Goal: Check status

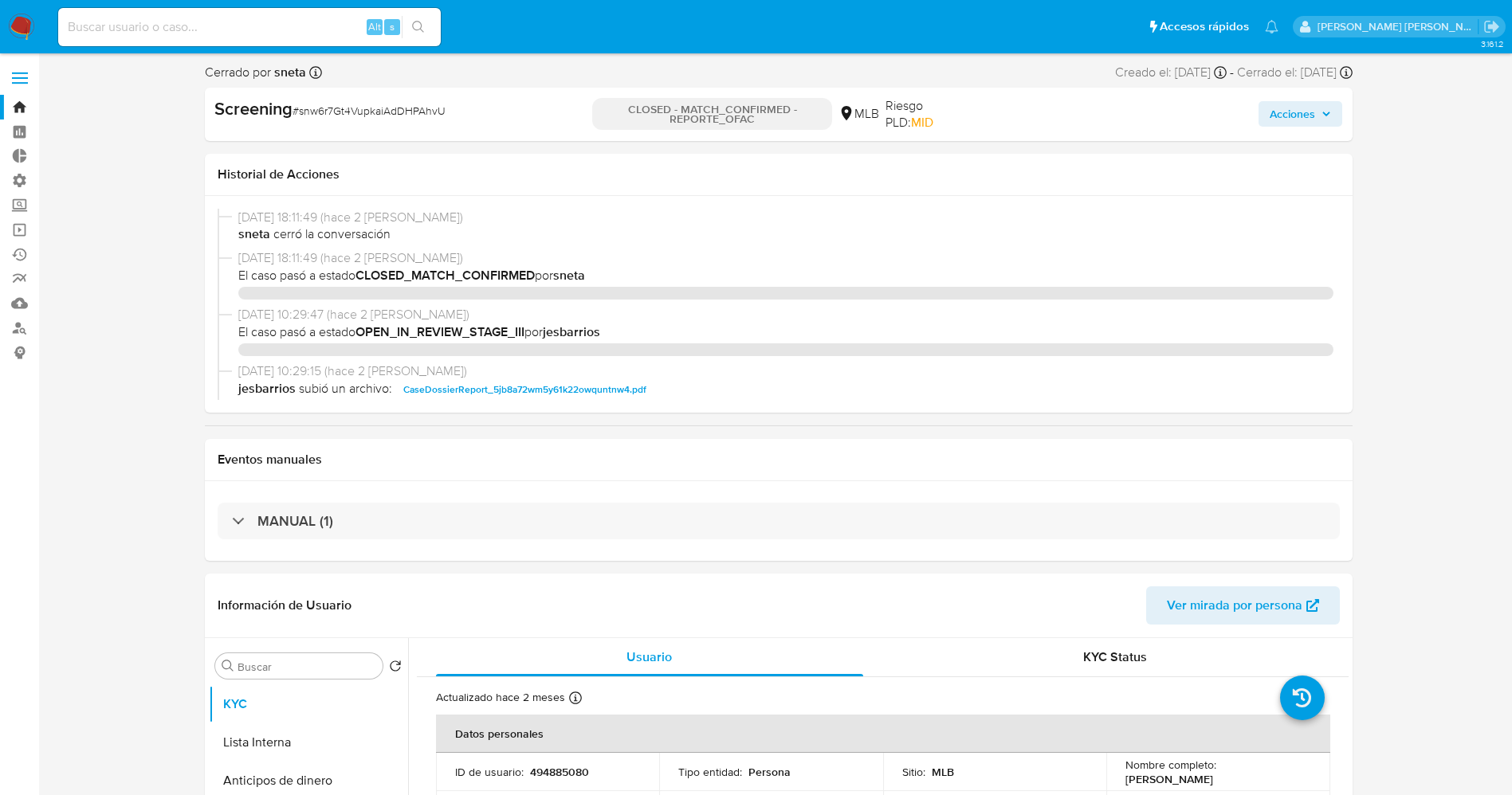
select select "10"
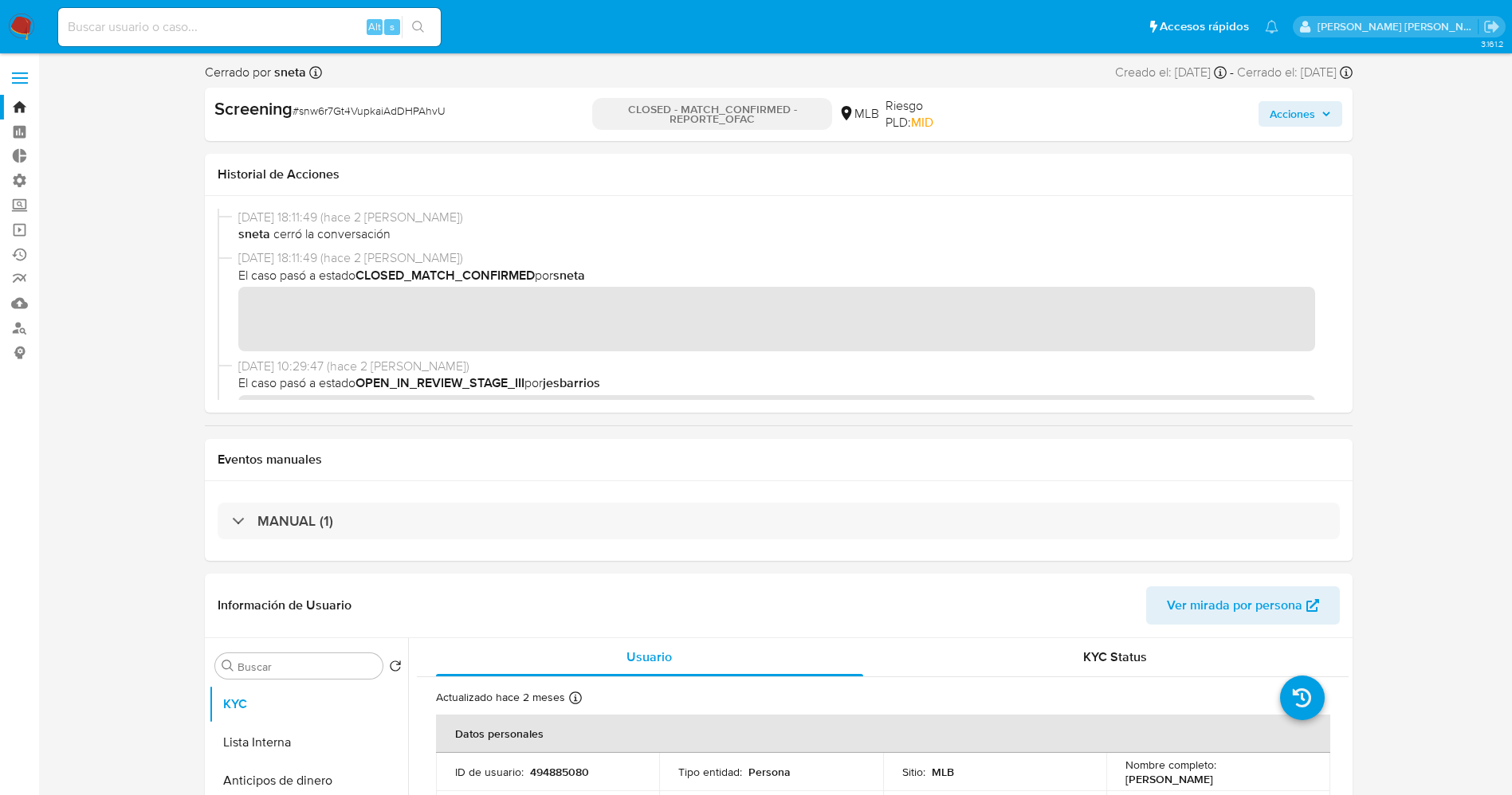
scroll to position [1466, 0]
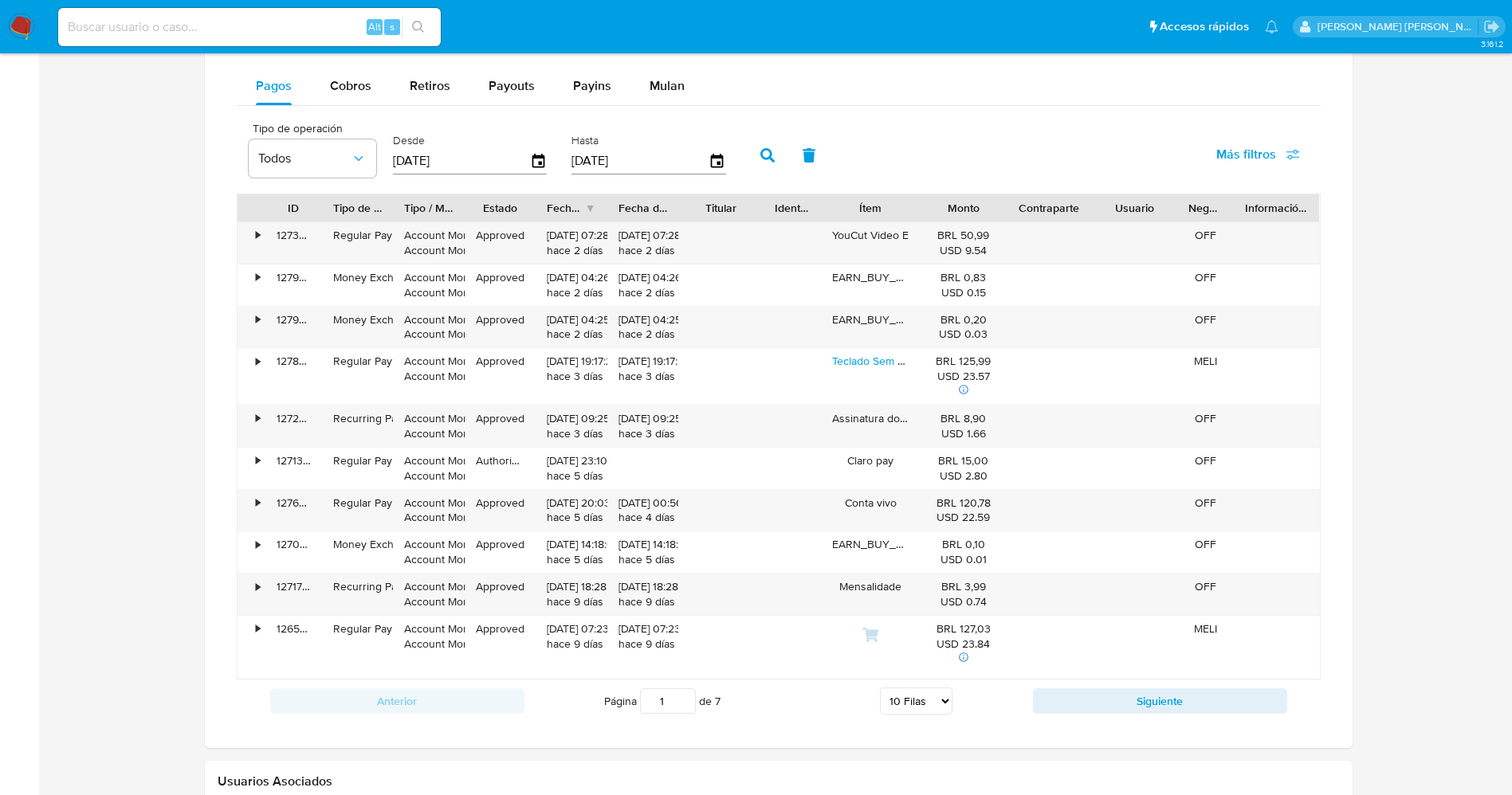
click at [107, 16] on input at bounding box center [250, 26] width 383 height 20
paste input "199124265"
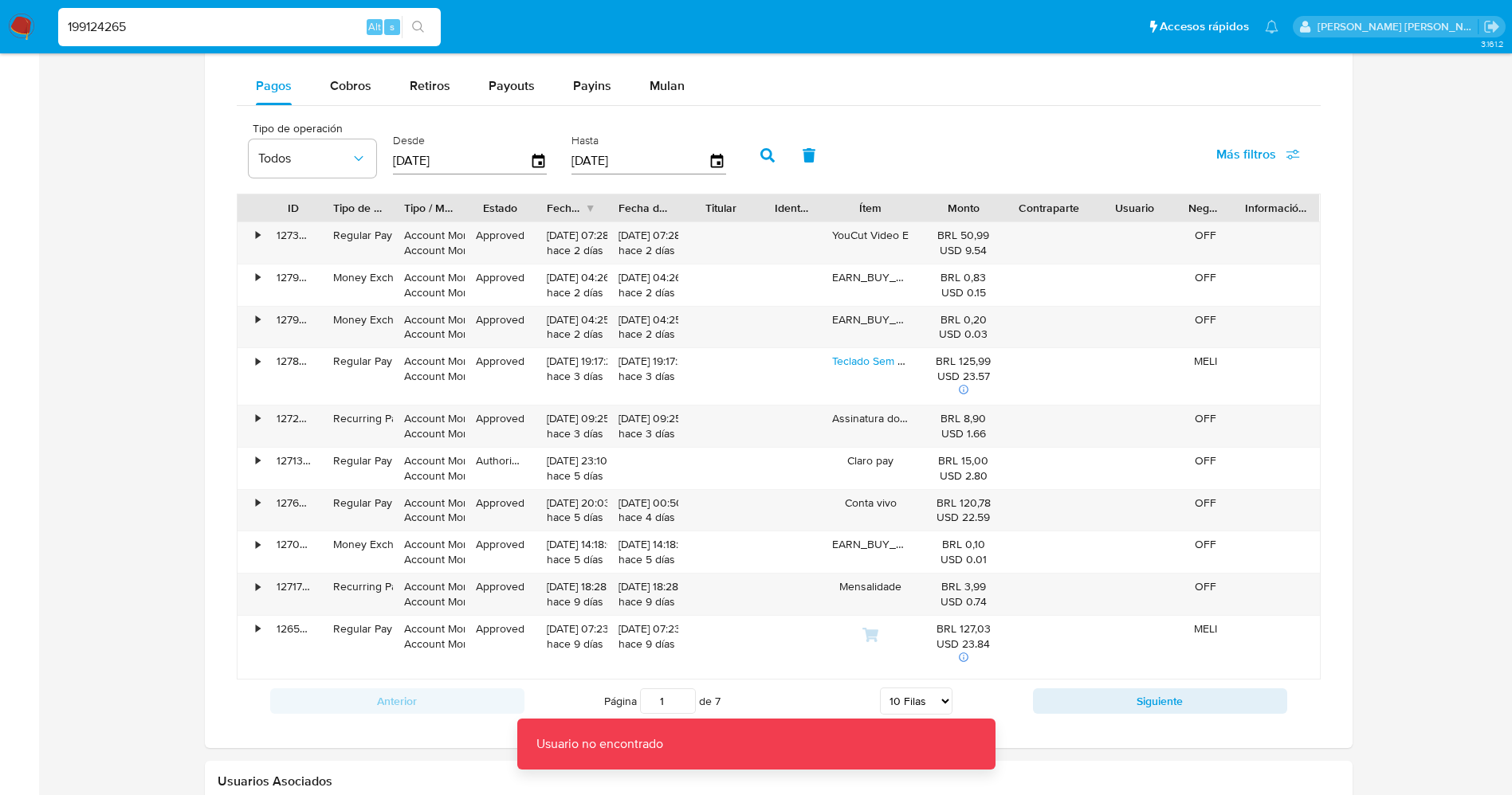
click at [79, 28] on input "199124265" at bounding box center [250, 26] width 383 height 20
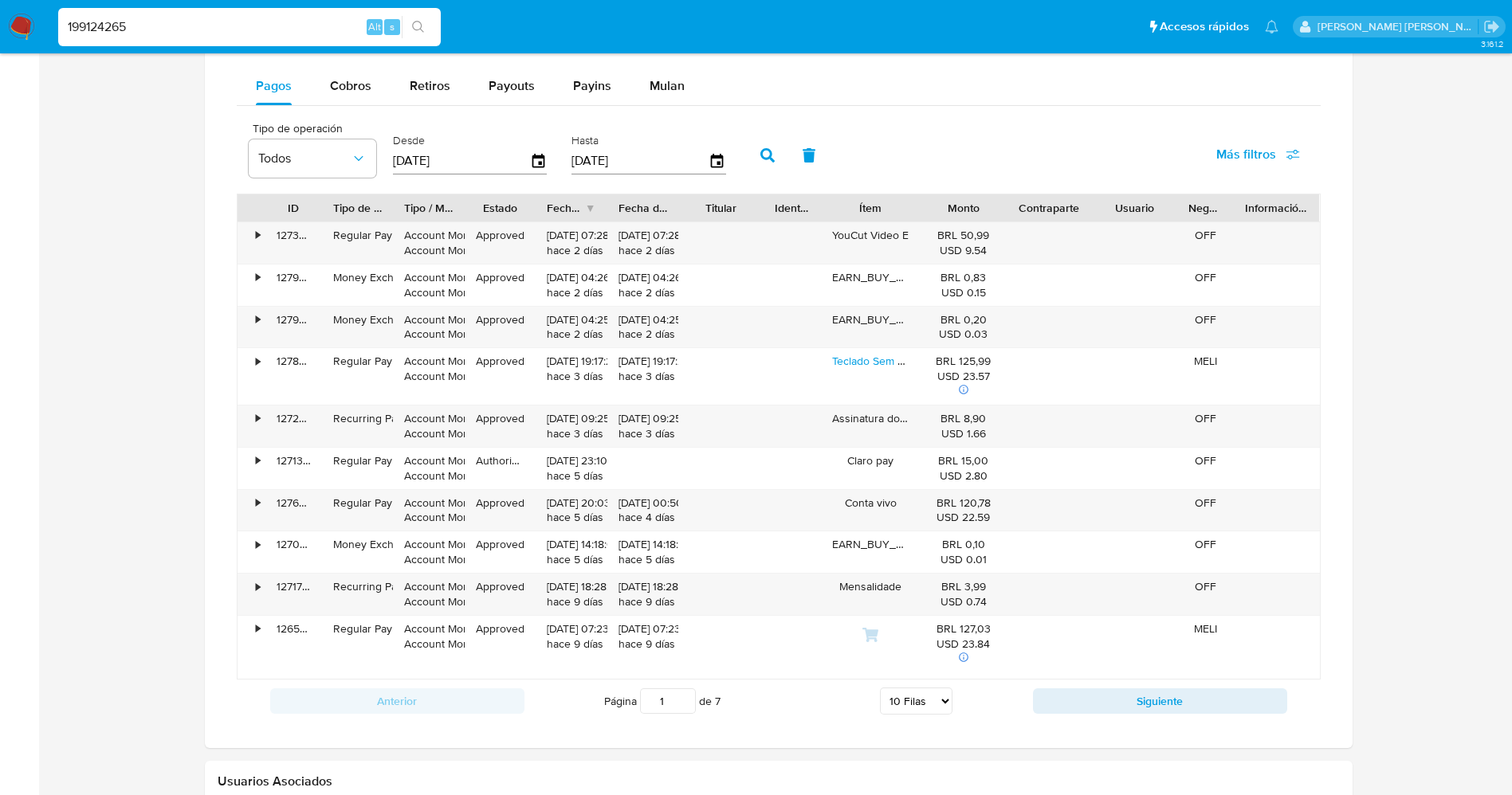
type input "199124265"
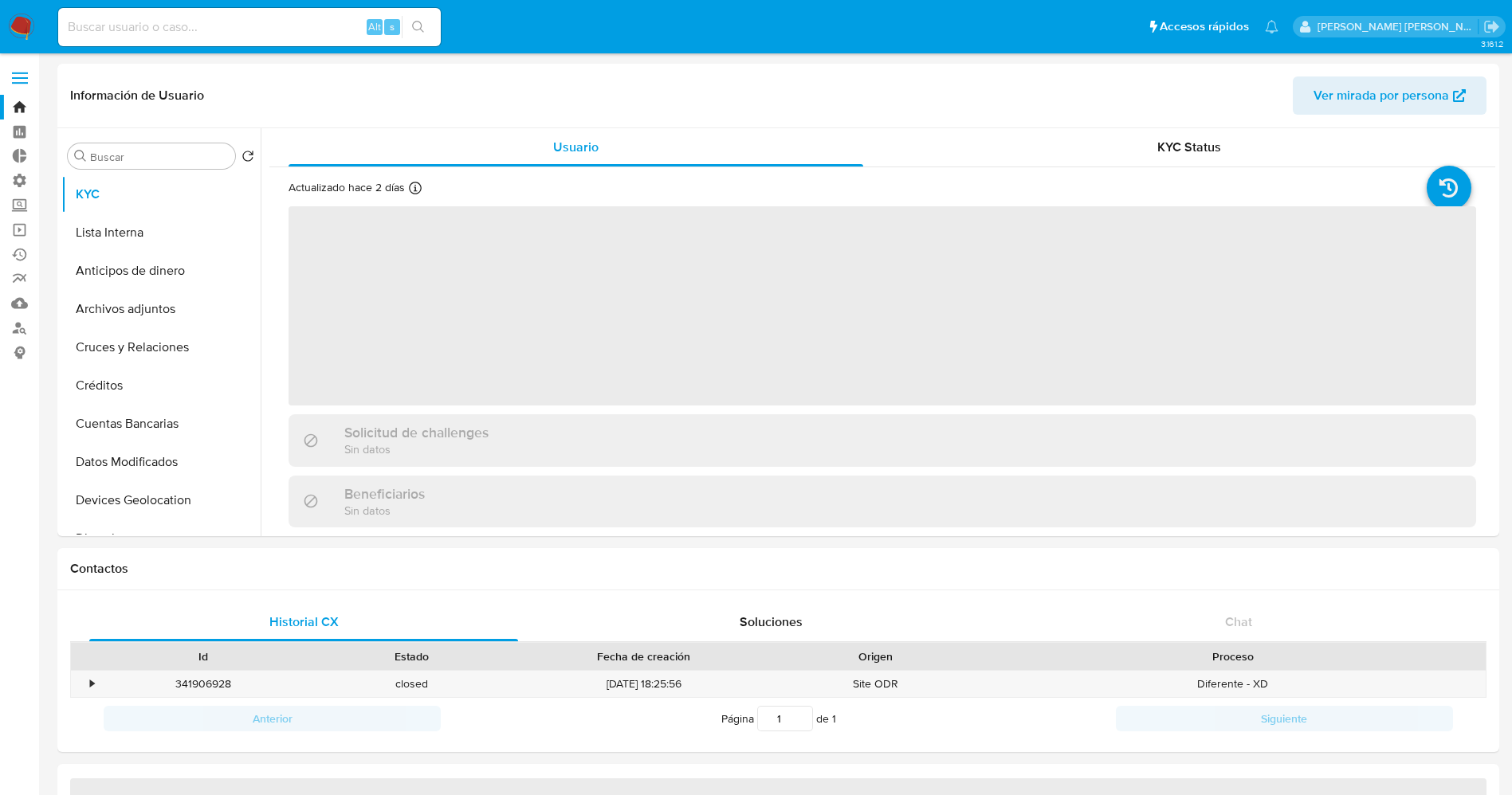
select select "10"
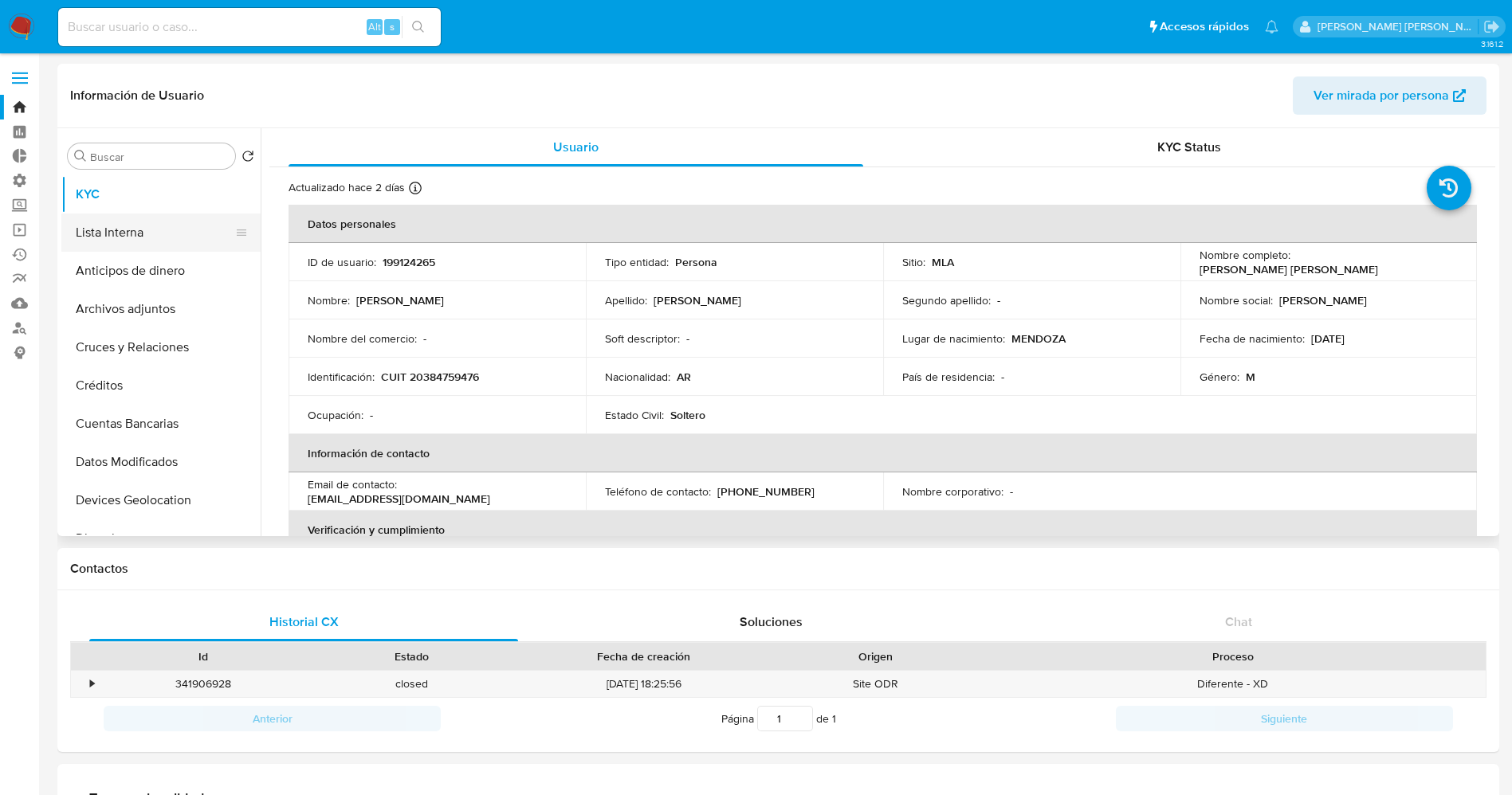
click at [133, 238] on button "Lista Interna" at bounding box center [155, 232] width 187 height 38
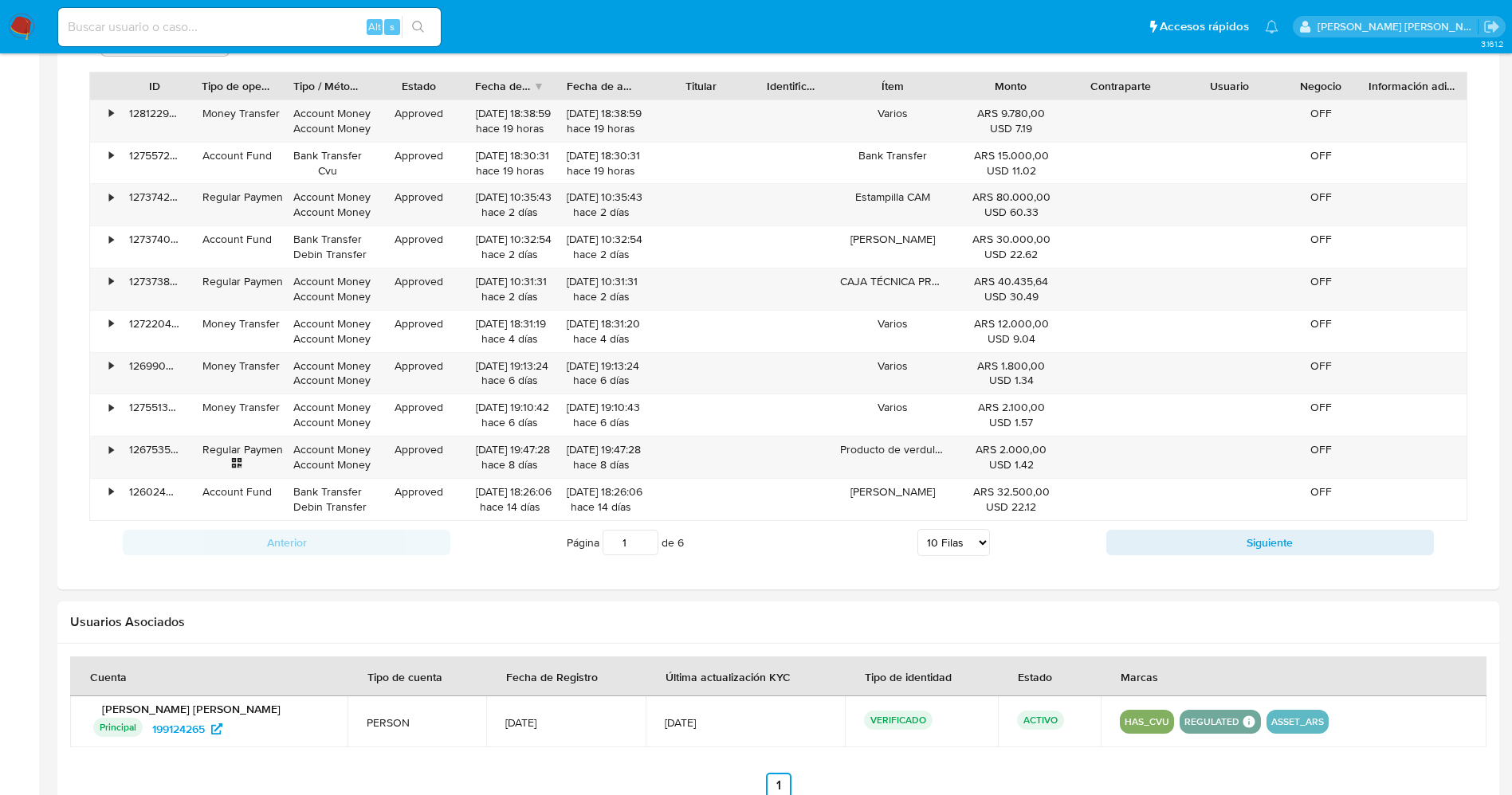
scroll to position [956, 0]
